Goal: Information Seeking & Learning: Learn about a topic

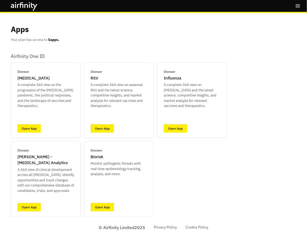
click at [35, 205] on link "Open App" at bounding box center [28, 207] width 23 height 8
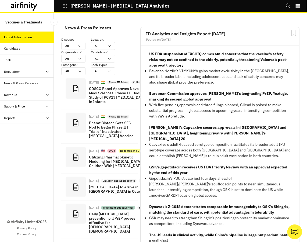
scroll to position [434, 157]
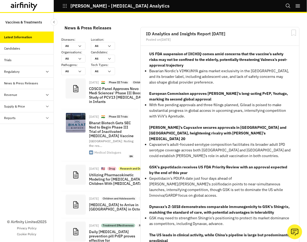
click at [26, 47] on div "Candidates" at bounding box center [28, 48] width 49 height 5
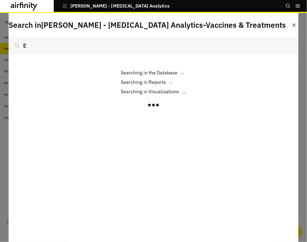
type input "Ex"
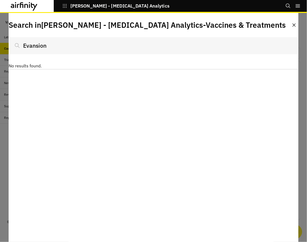
type input "Evaxnsion"
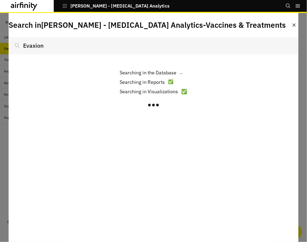
type input "Evaxion"
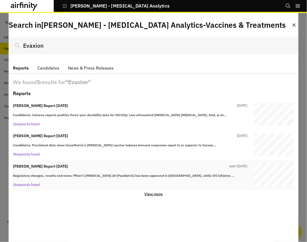
drag, startPoint x: 37, startPoint y: 167, endPoint x: 34, endPoint y: 168, distance: 3.1
click at [34, 168] on p "IDA Vaccines Report 5th April" at bounding box center [40, 166] width 55 height 6
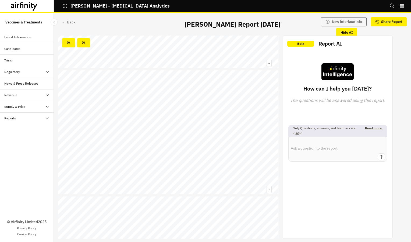
scroll to position [720, 0]
click at [55, 22] on icon "Close Sidebar" at bounding box center [54, 22] width 4 height 4
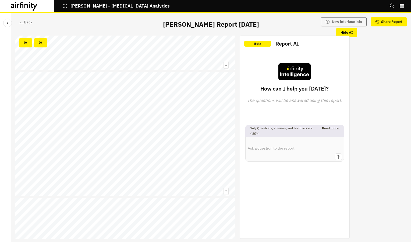
click at [20, 22] on div "← Back" at bounding box center [25, 22] width 13 height 6
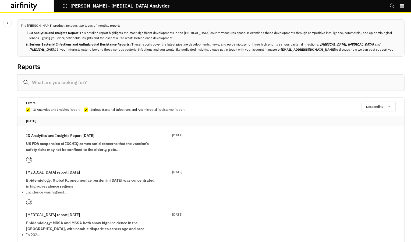
click at [94, 145] on strong "US FDA suspension of IXCHIQ comes amid concerns that the vaccine’s safety risks…" at bounding box center [87, 146] width 123 height 11
